Goal: Share content

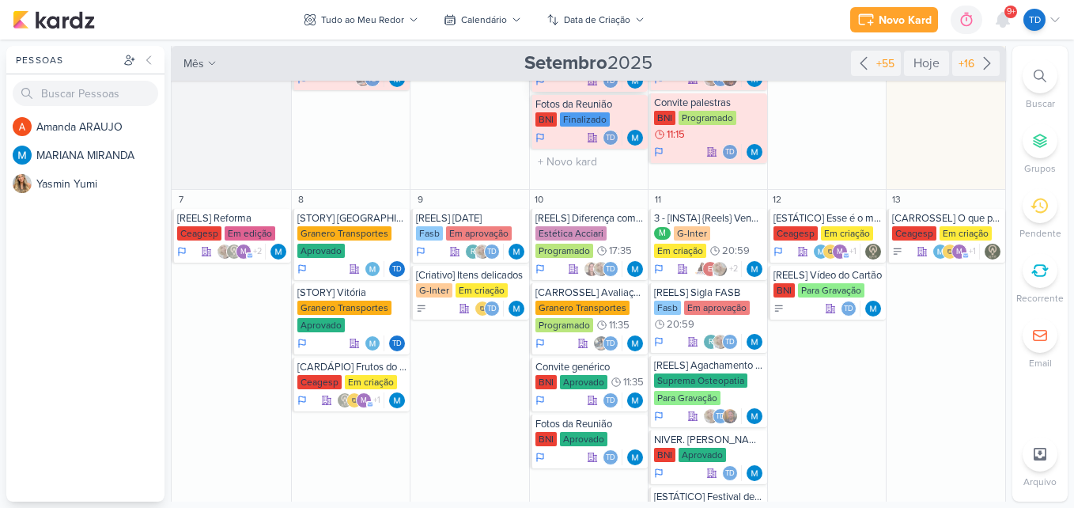
scroll to position [285, 0]
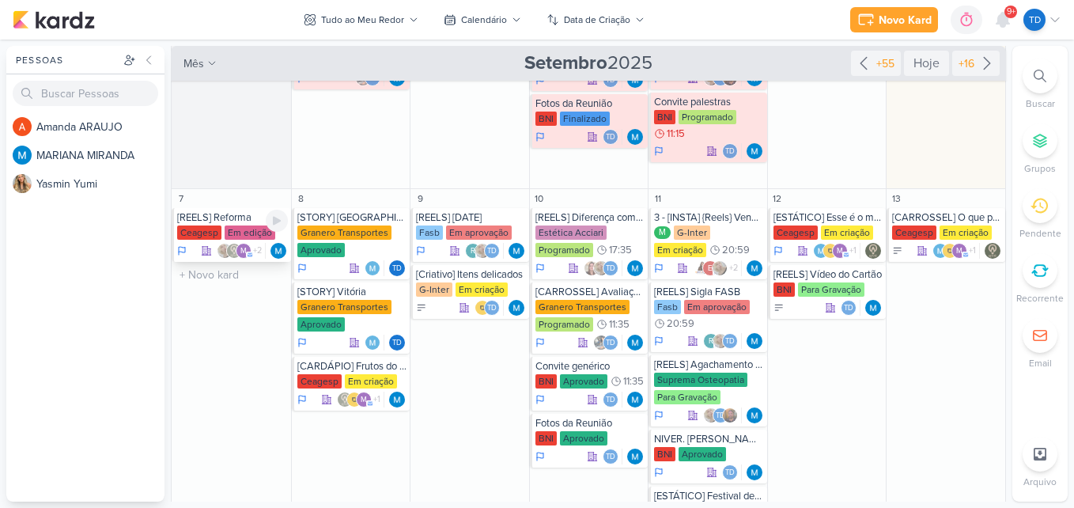
click at [249, 238] on div "Em edição" at bounding box center [250, 232] width 51 height 14
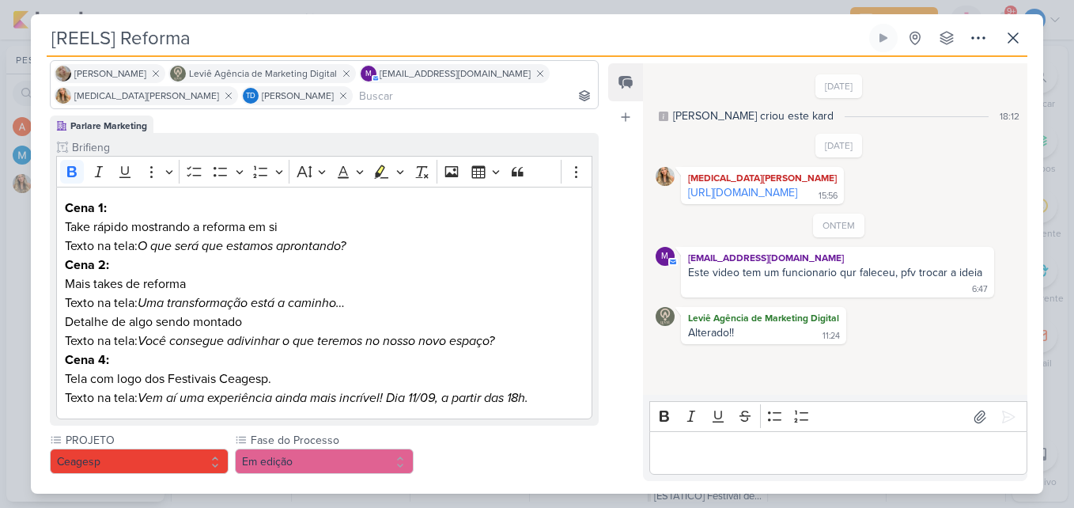
scroll to position [0, 0]
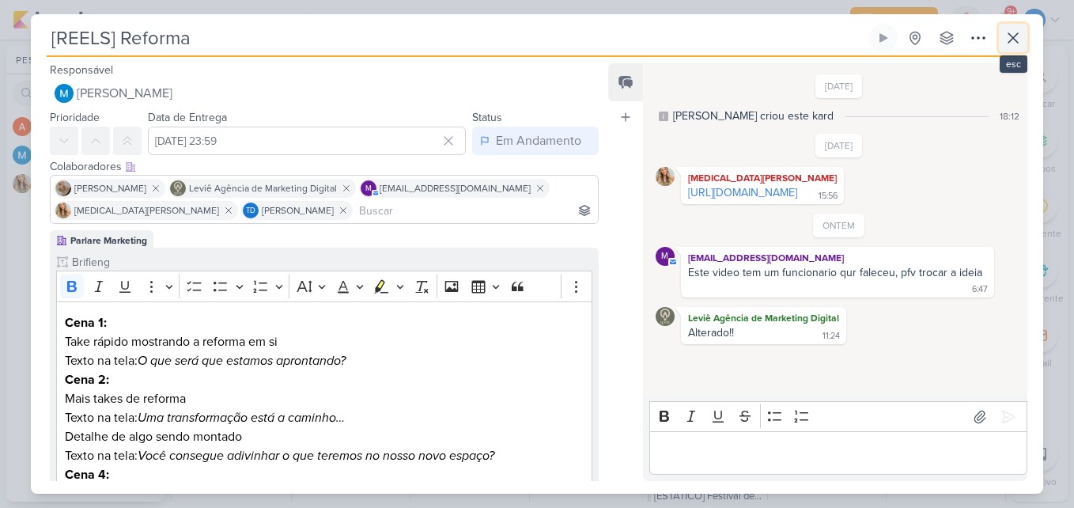
click at [1016, 42] on icon at bounding box center [1013, 37] width 19 height 19
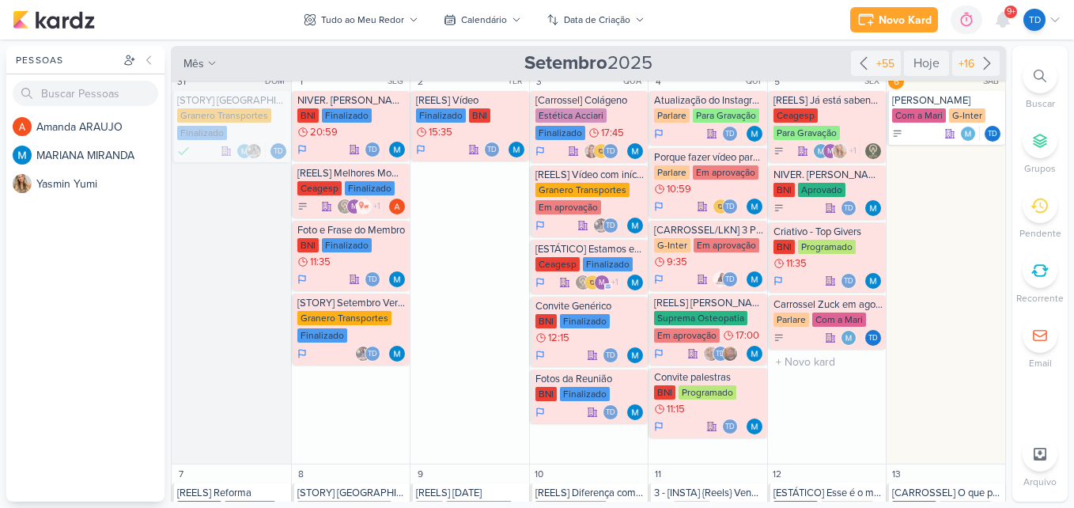
scroll to position [9, 0]
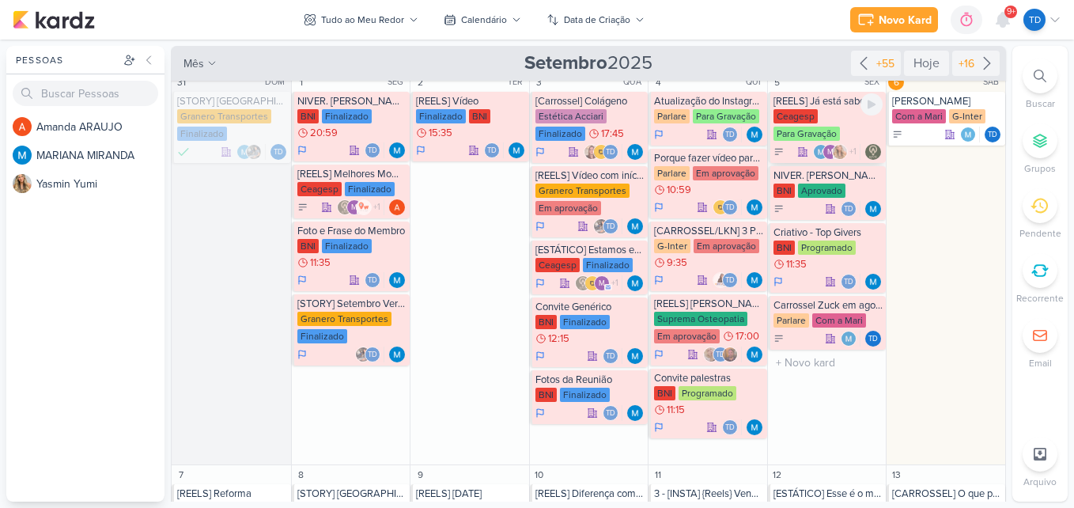
click at [854, 118] on div "Ceagesp Para Gravação" at bounding box center [829, 125] width 110 height 33
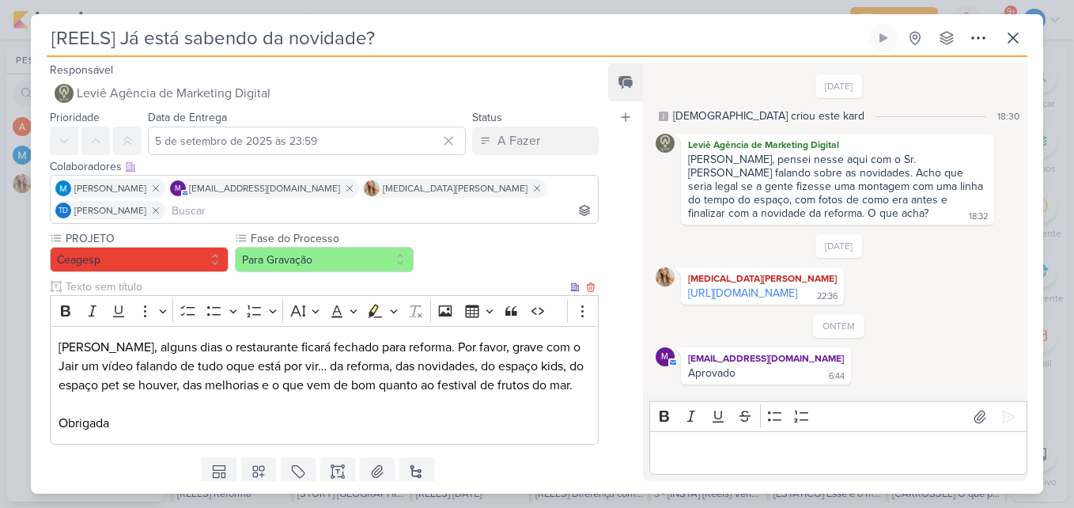
scroll to position [29, 0]
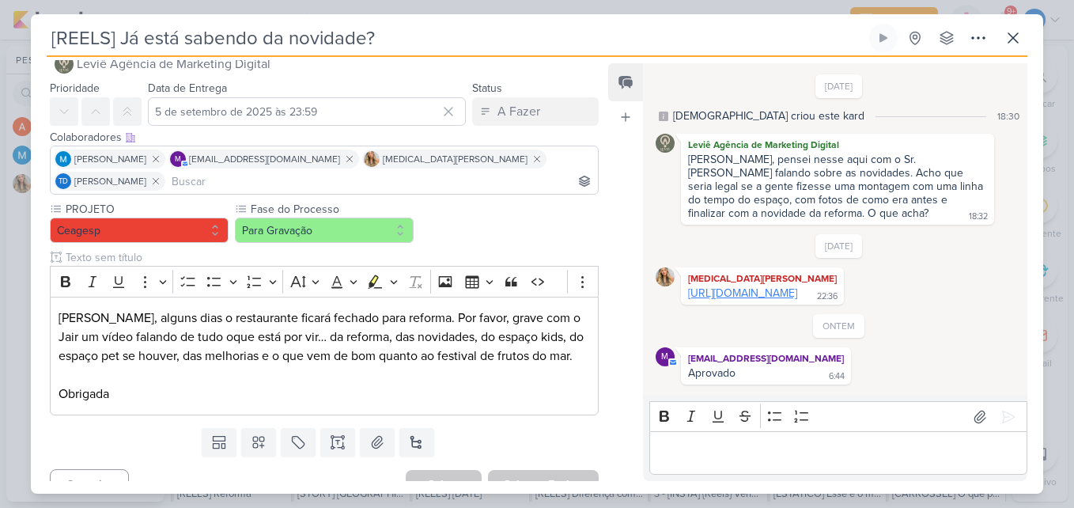
click at [781, 290] on link "[URL][DOMAIN_NAME]" at bounding box center [742, 292] width 109 height 13
click at [1014, 40] on icon at bounding box center [1013, 37] width 19 height 19
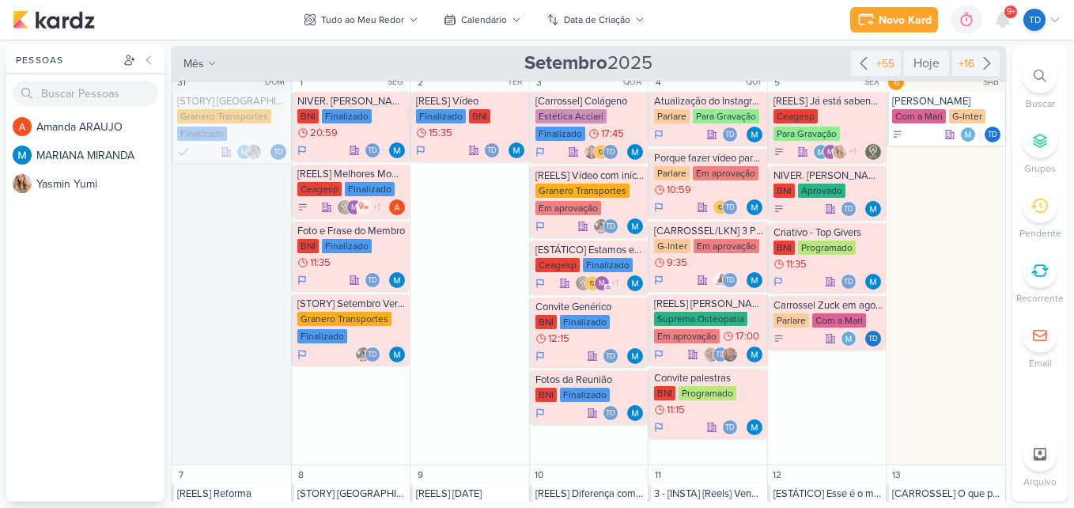
click at [1008, 15] on span "9+" at bounding box center [1011, 12] width 9 height 13
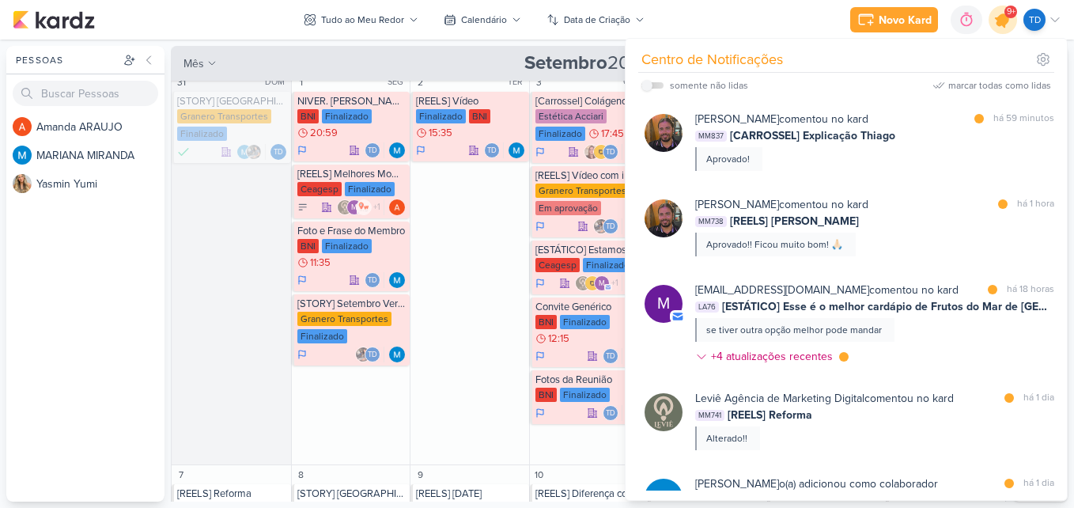
click at [1006, 28] on icon at bounding box center [1003, 19] width 27 height 27
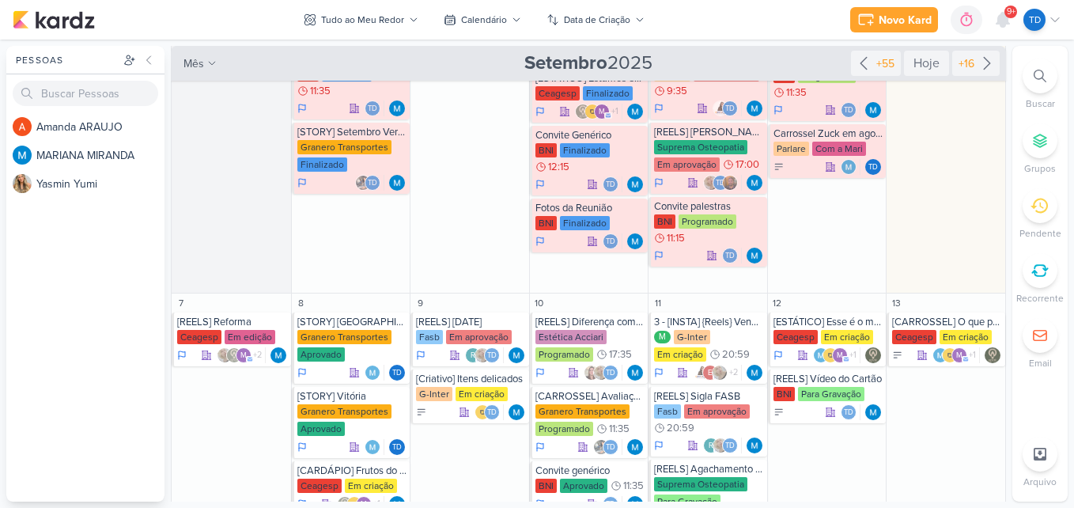
scroll to position [181, 0]
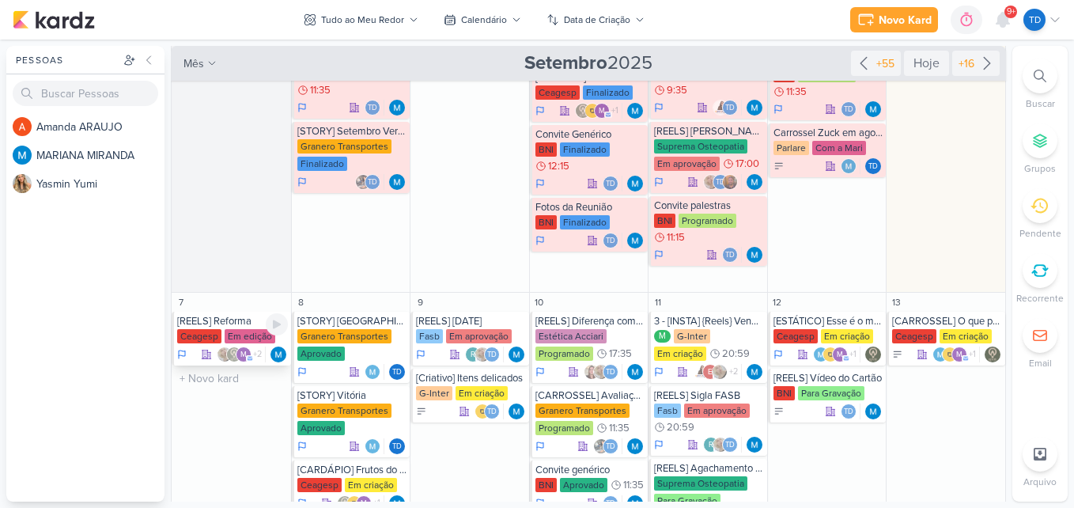
click at [248, 324] on div "[REELS] Reforma" at bounding box center [232, 321] width 111 height 13
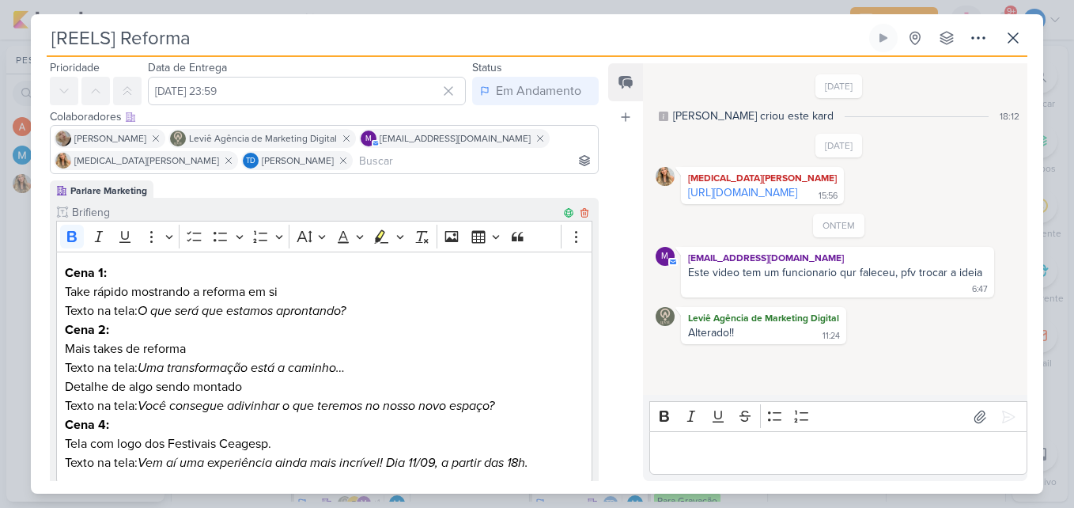
scroll to position [0, 0]
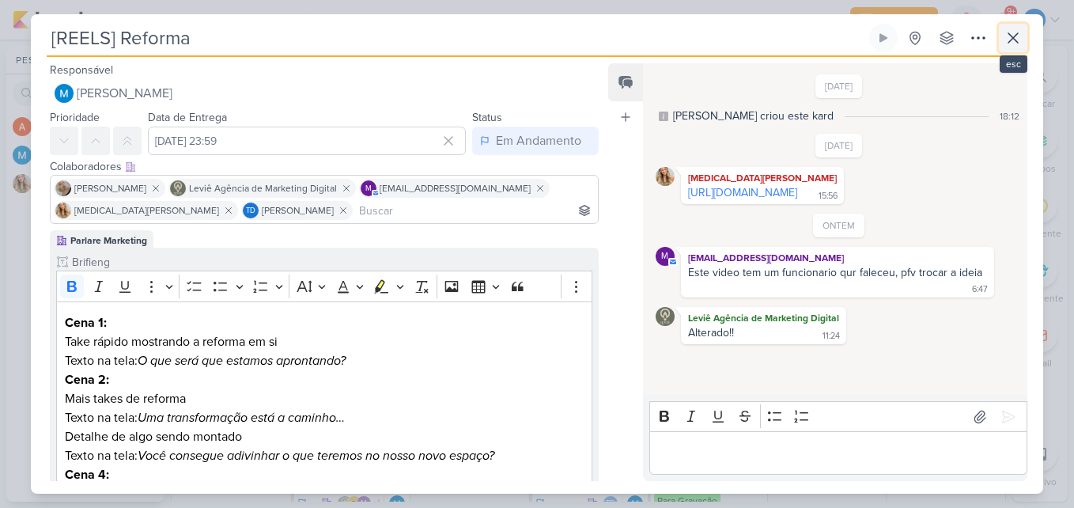
click at [1017, 46] on icon at bounding box center [1013, 37] width 19 height 19
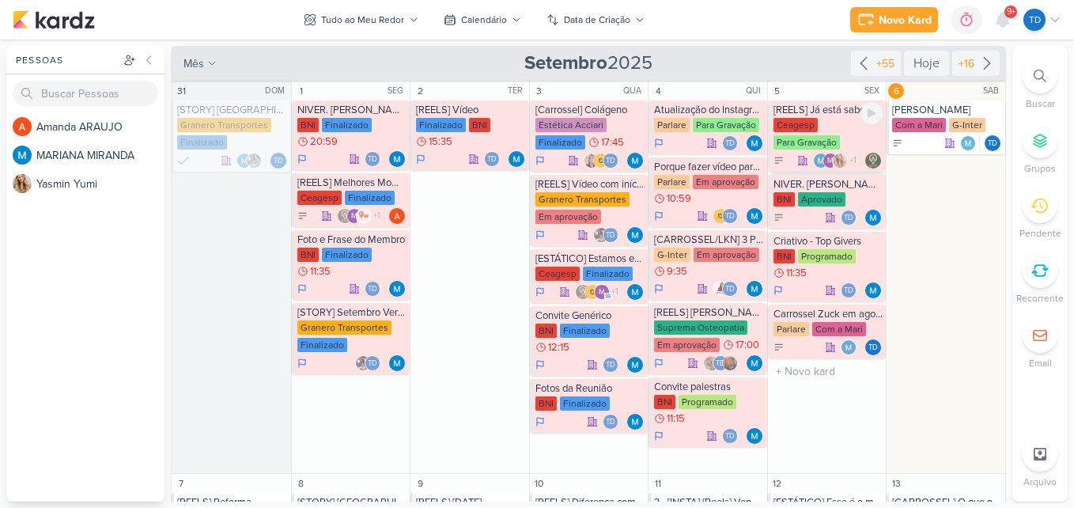
click at [795, 125] on div "Ceagesp" at bounding box center [796, 125] width 44 height 14
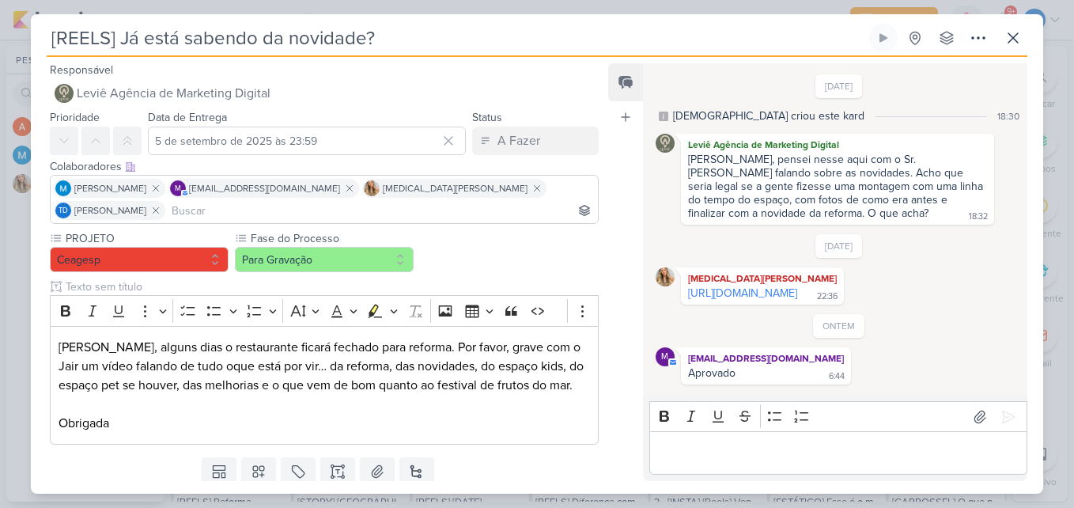
scroll to position [6, 0]
click at [1014, 36] on icon at bounding box center [1013, 37] width 9 height 9
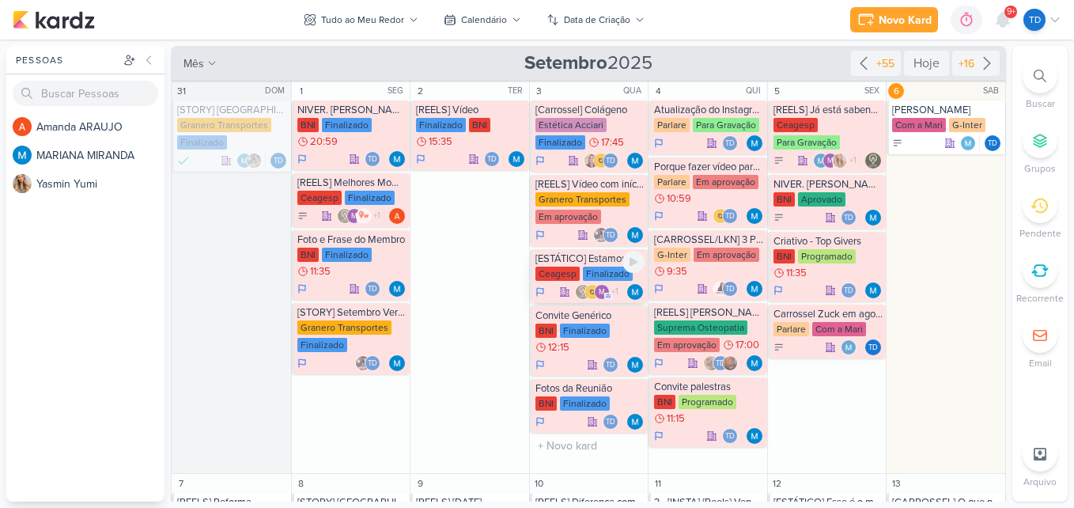
click at [605, 276] on div "Finalizado" at bounding box center [608, 274] width 50 height 14
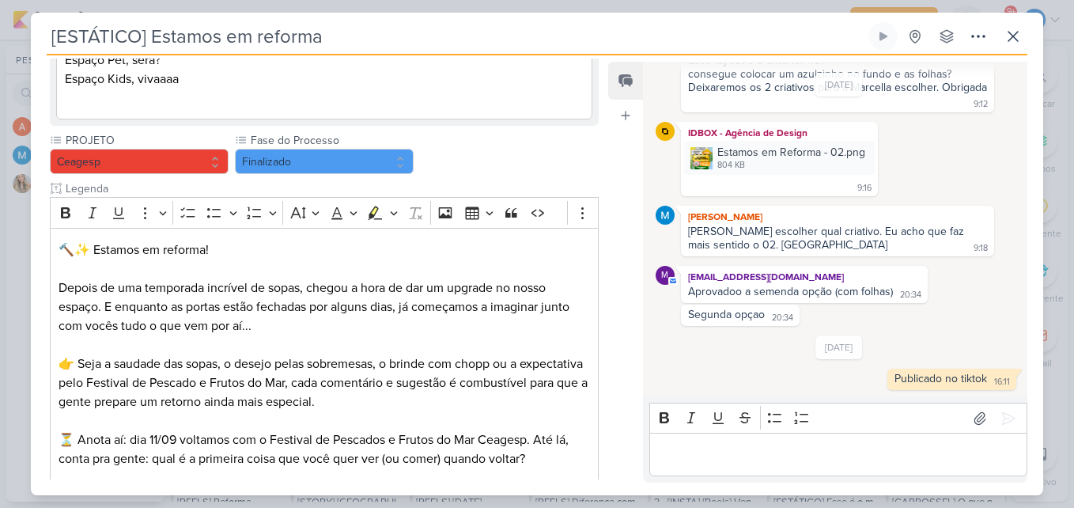
scroll to position [431, 0]
click at [811, 154] on div "Estamos em Reforma - 02.png" at bounding box center [792, 152] width 148 height 17
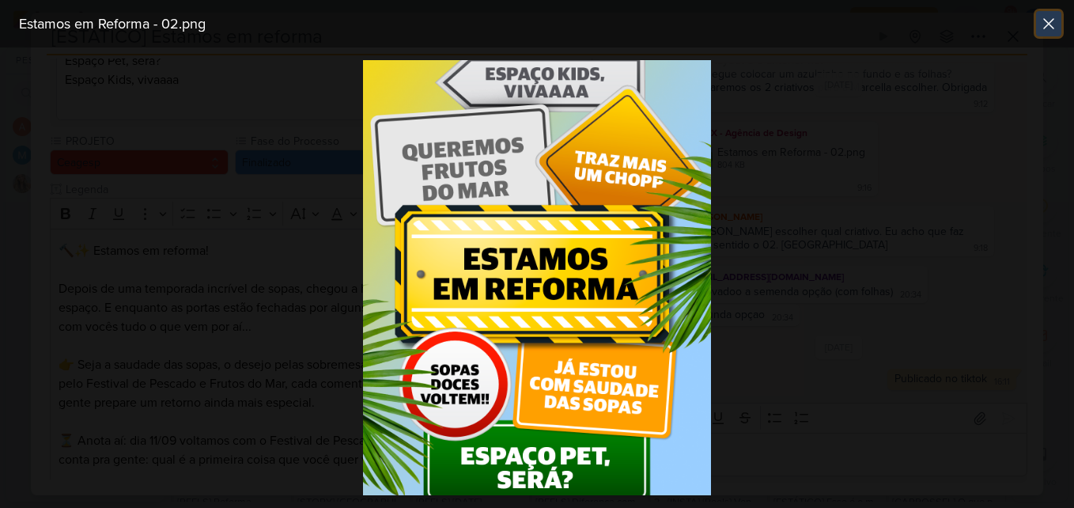
click at [1044, 31] on icon at bounding box center [1049, 23] width 19 height 19
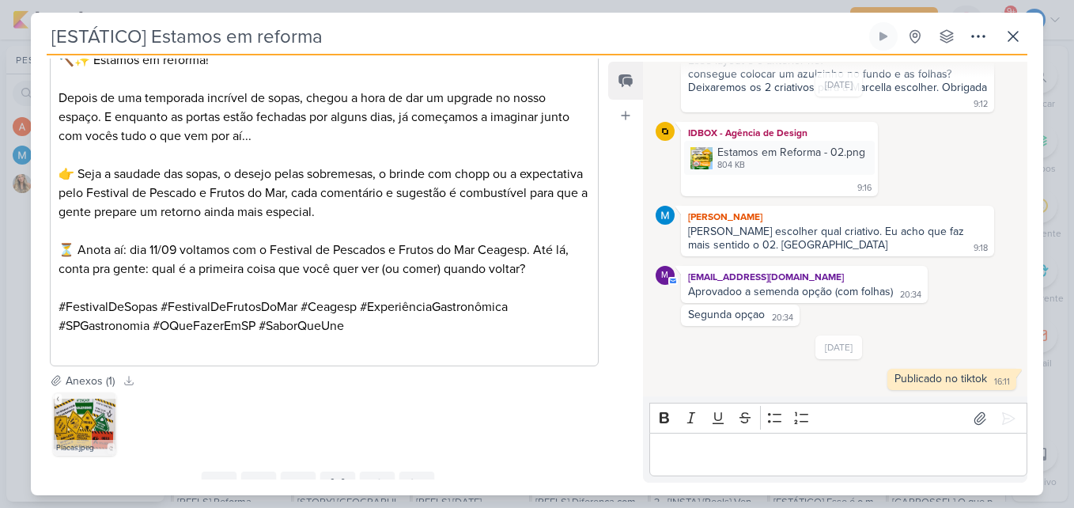
scroll to position [569, 0]
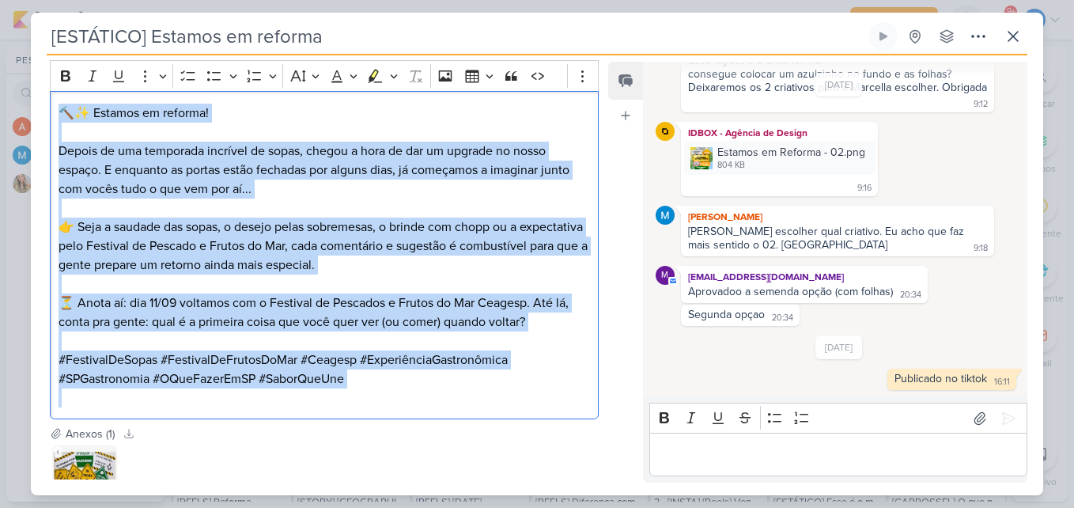
drag, startPoint x: 53, startPoint y: 106, endPoint x: 484, endPoint y: 397, distance: 520.3
click at [484, 397] on div "🔨✨ Estamos em reforma! Depois de uma temporada incrível de sopas, chegou a hora…" at bounding box center [324, 255] width 549 height 328
copy div "🔨✨ Estamos em reforma! Depois de uma temporada incrível de sopas, chegou a hora…"
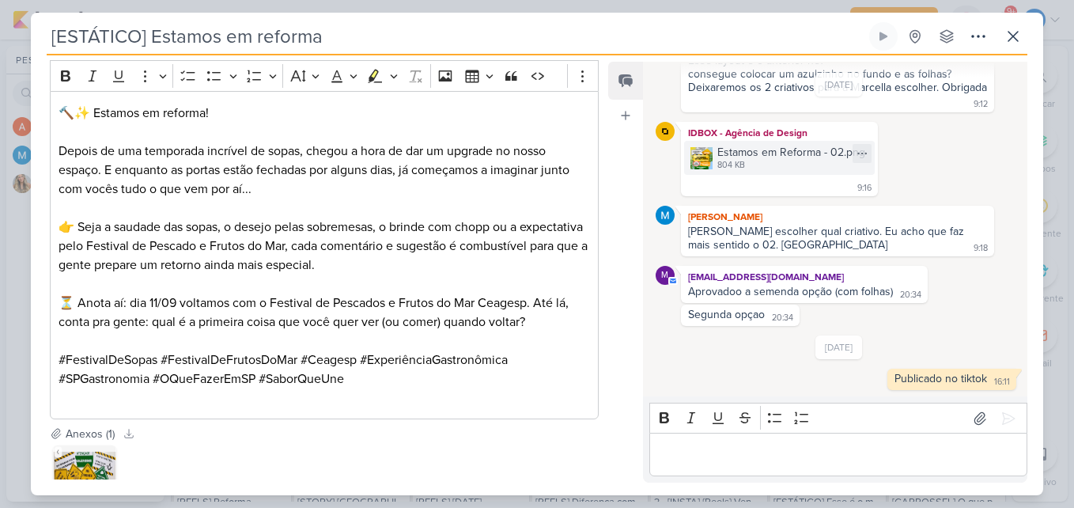
click at [764, 153] on div "Estamos em Reforma - 02.png" at bounding box center [792, 152] width 148 height 17
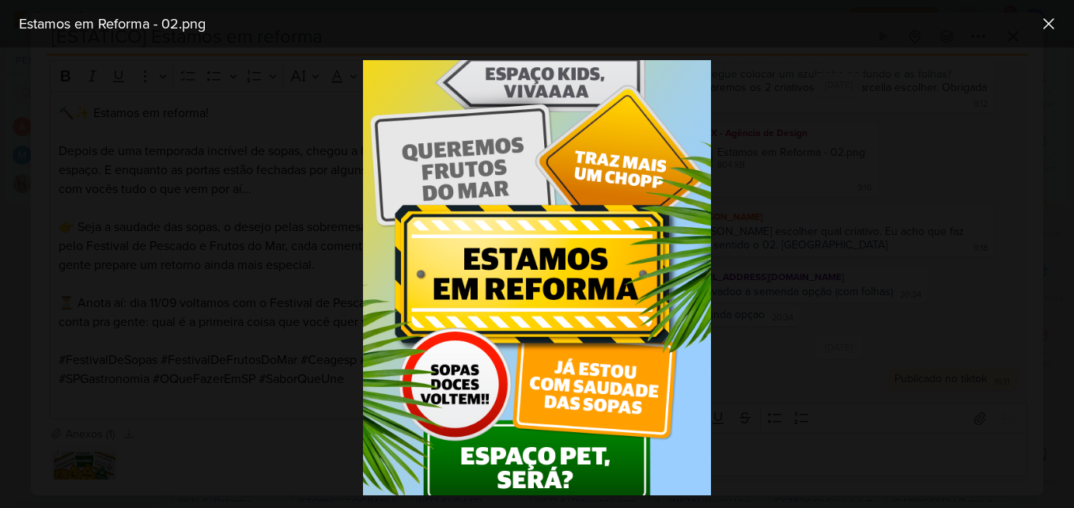
click at [764, 153] on div at bounding box center [537, 277] width 1074 height 460
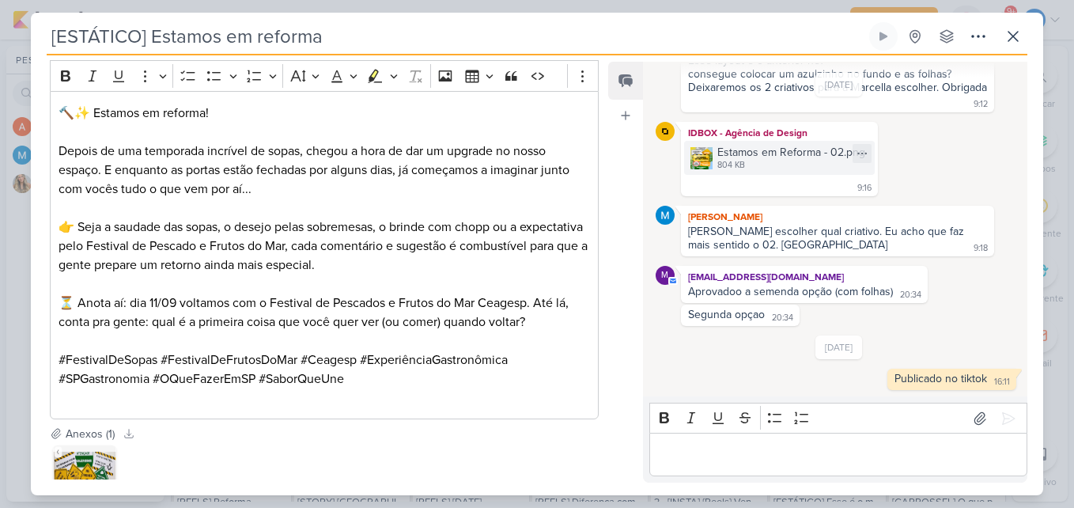
click at [764, 153] on div "Estamos em Reforma - 02.png" at bounding box center [792, 152] width 148 height 17
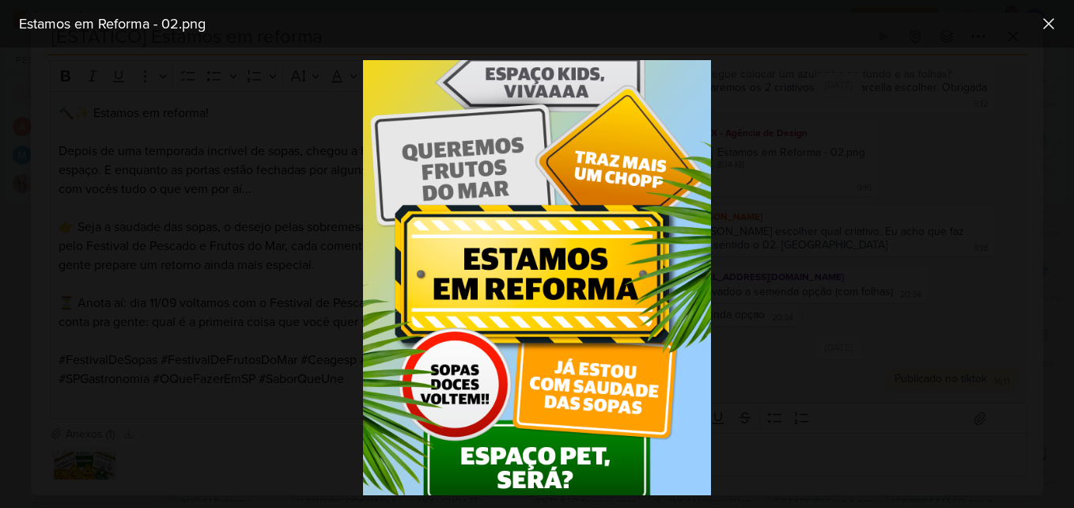
click at [510, 270] on img at bounding box center [537, 277] width 348 height 435
click at [1059, 22] on button at bounding box center [1048, 23] width 25 height 25
